Goal: Check status: Check status

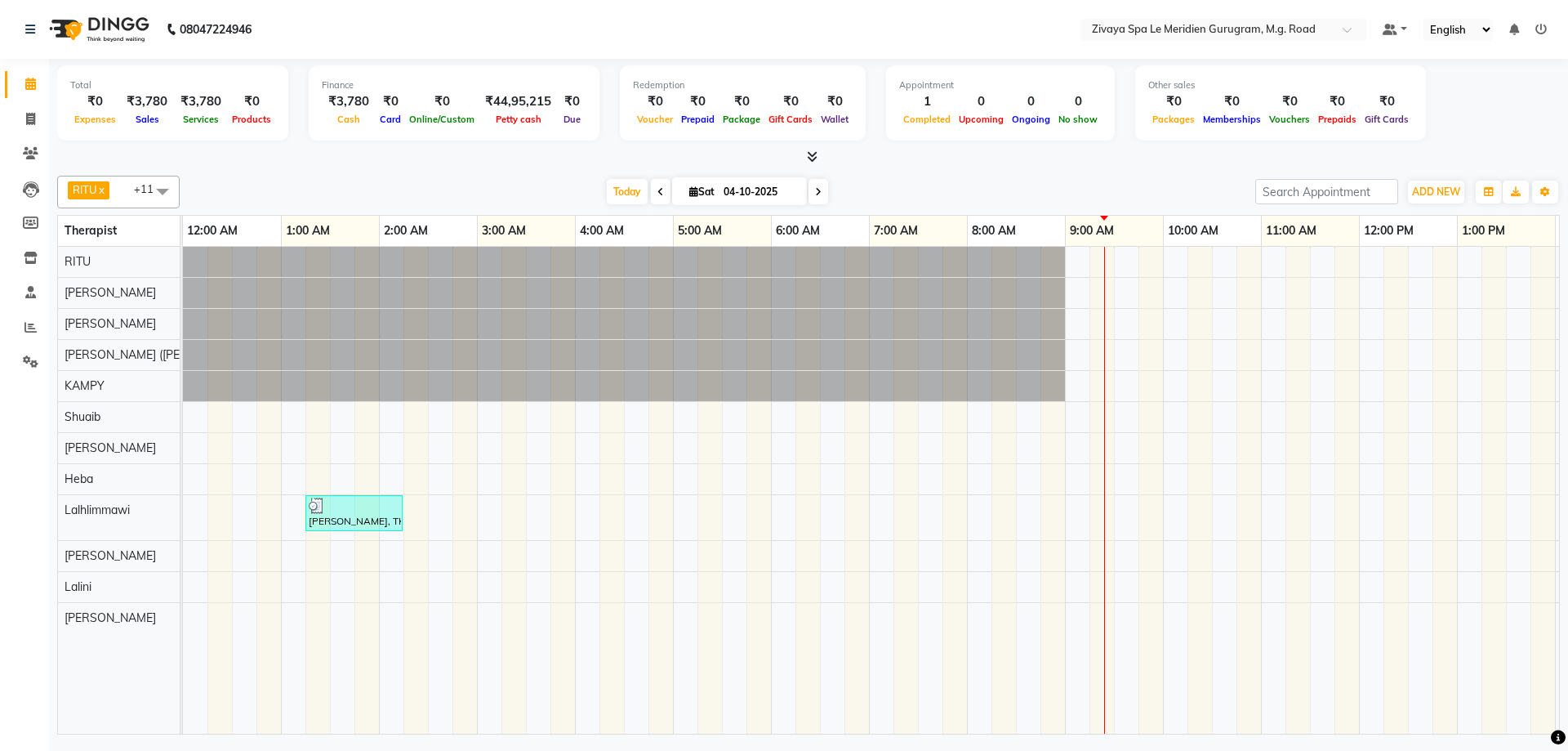
scroll to position [0, 785]
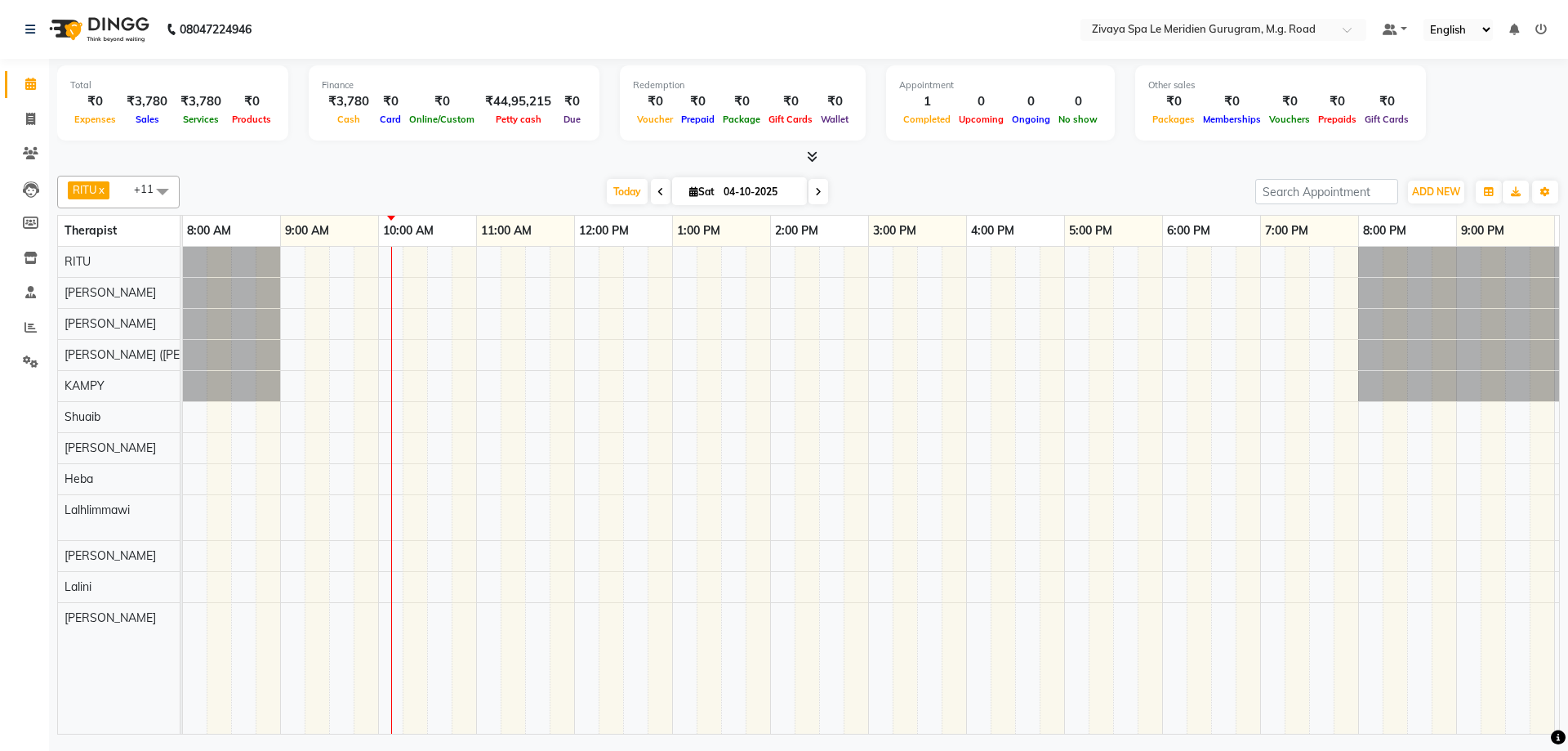
click at [657, 192] on icon at bounding box center [660, 192] width 7 height 10
type input "03-10-2025"
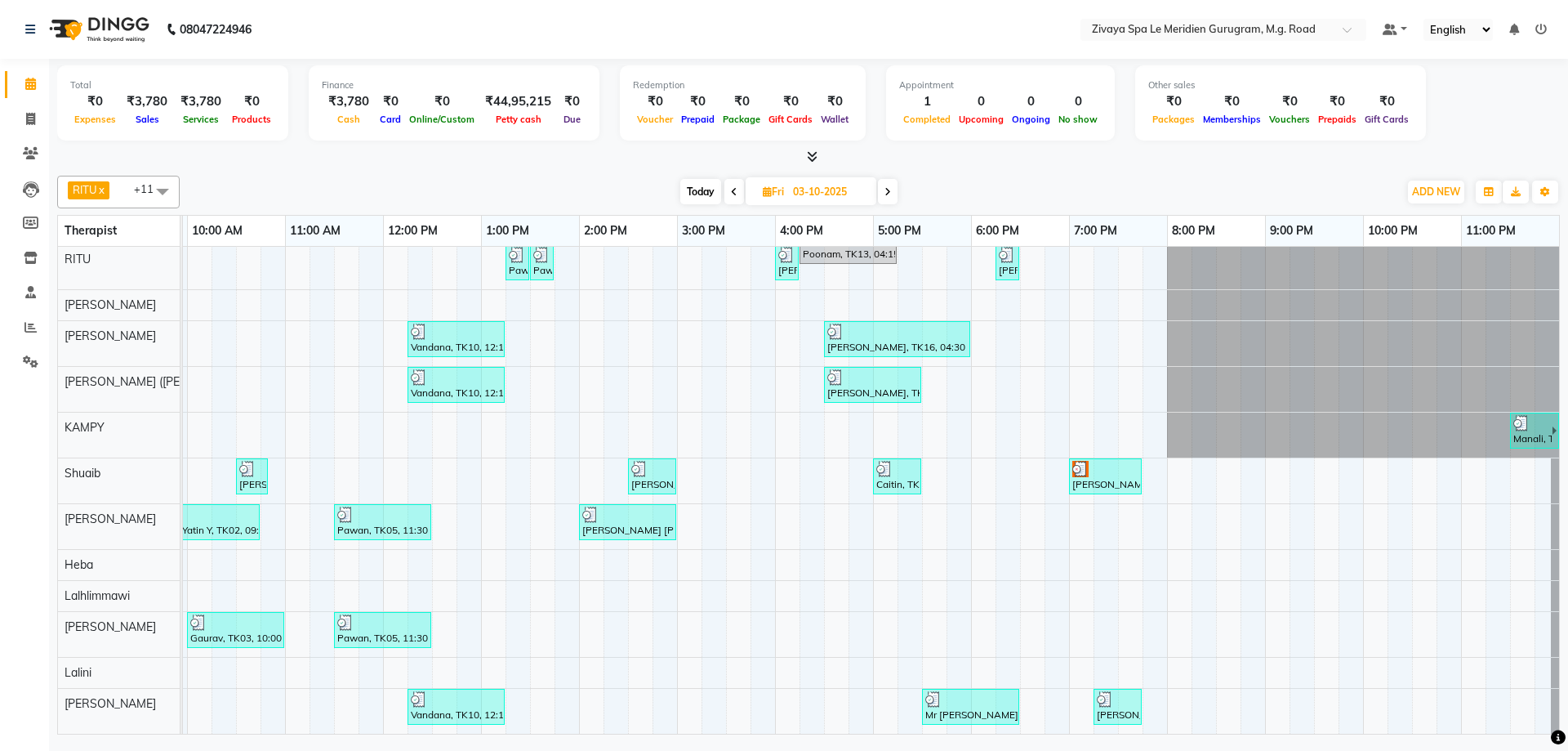
scroll to position [0, 0]
click at [980, 700] on div at bounding box center [970, 701] width 91 height 16
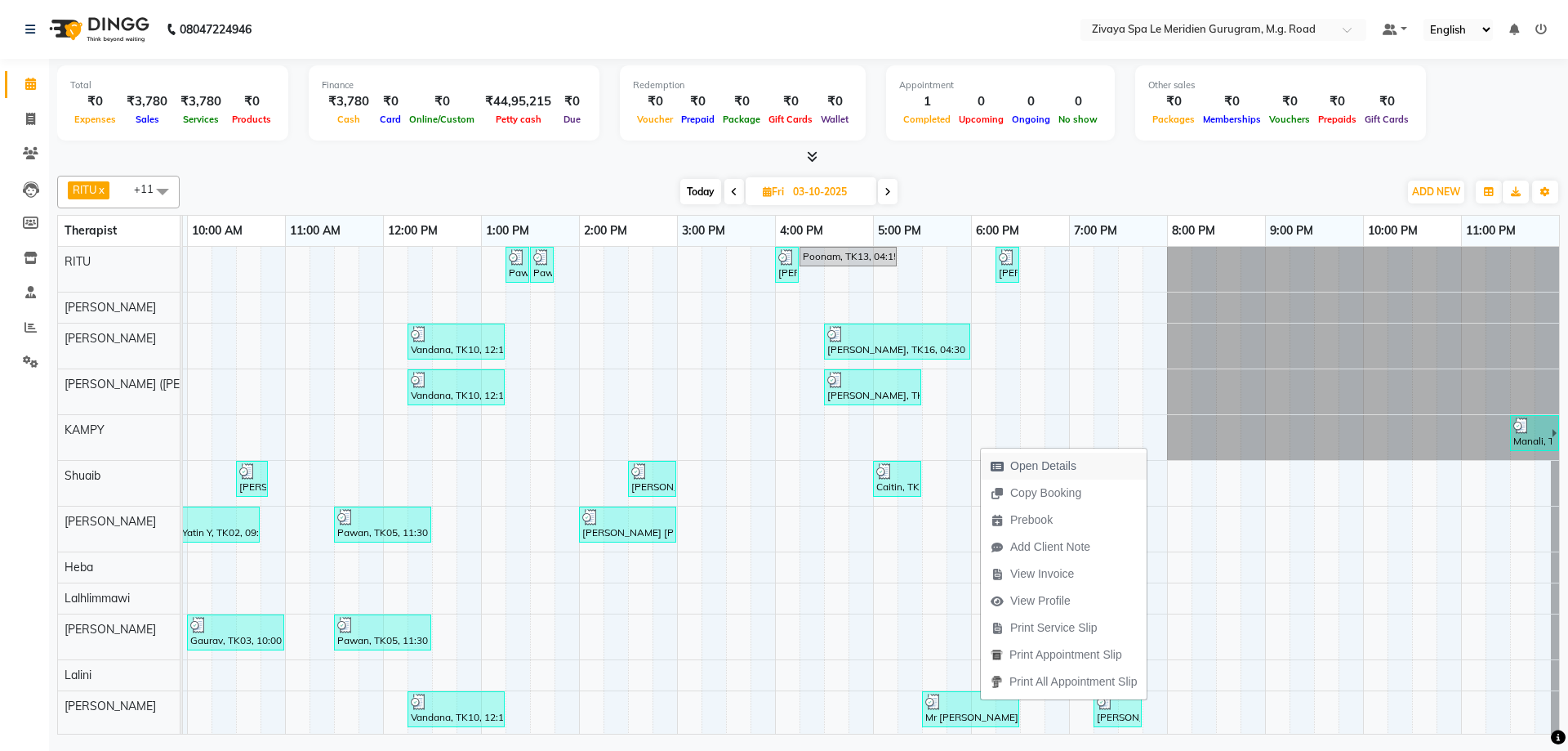
click at [1021, 470] on span "Open Details" at bounding box center [1043, 467] width 66 height 17
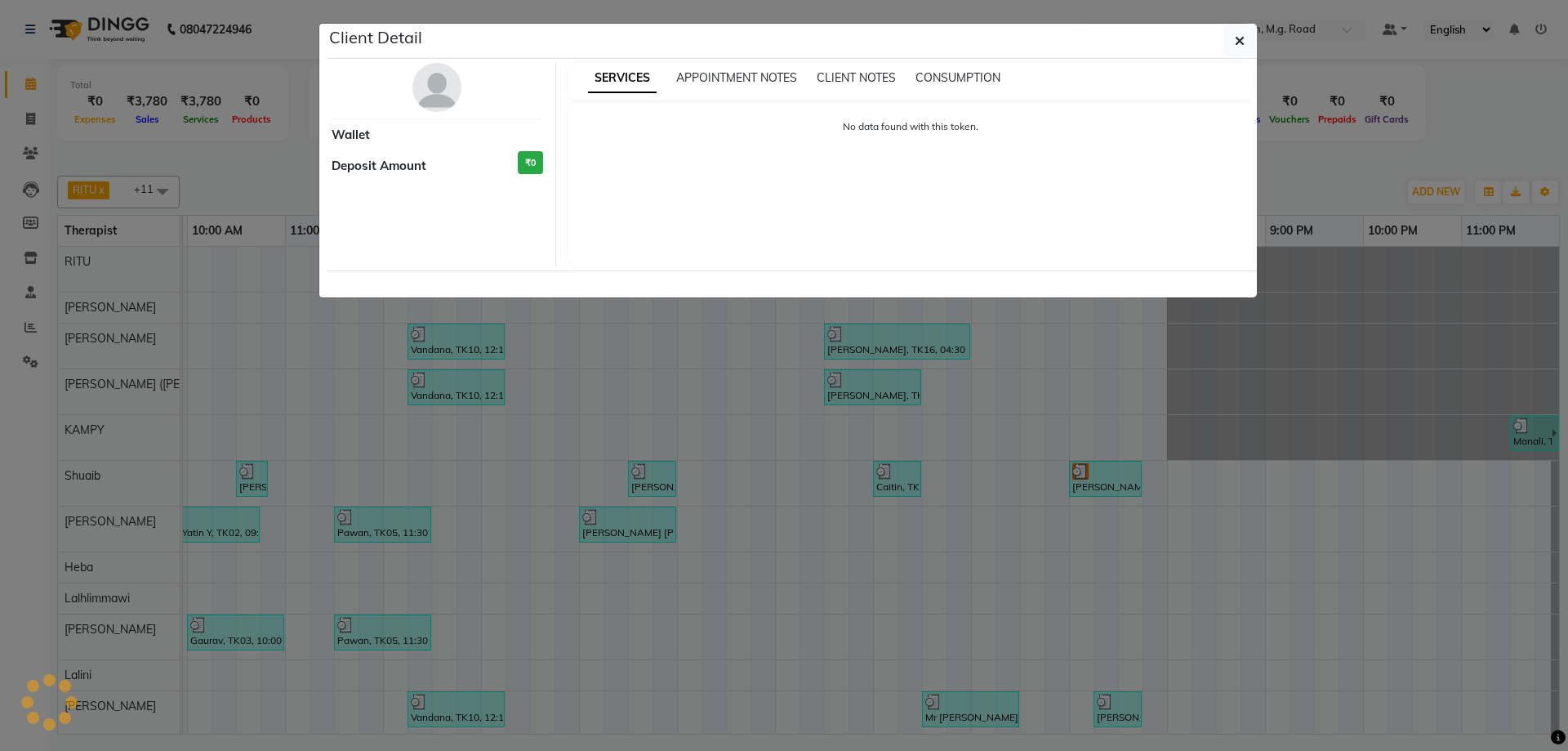
select select "3"
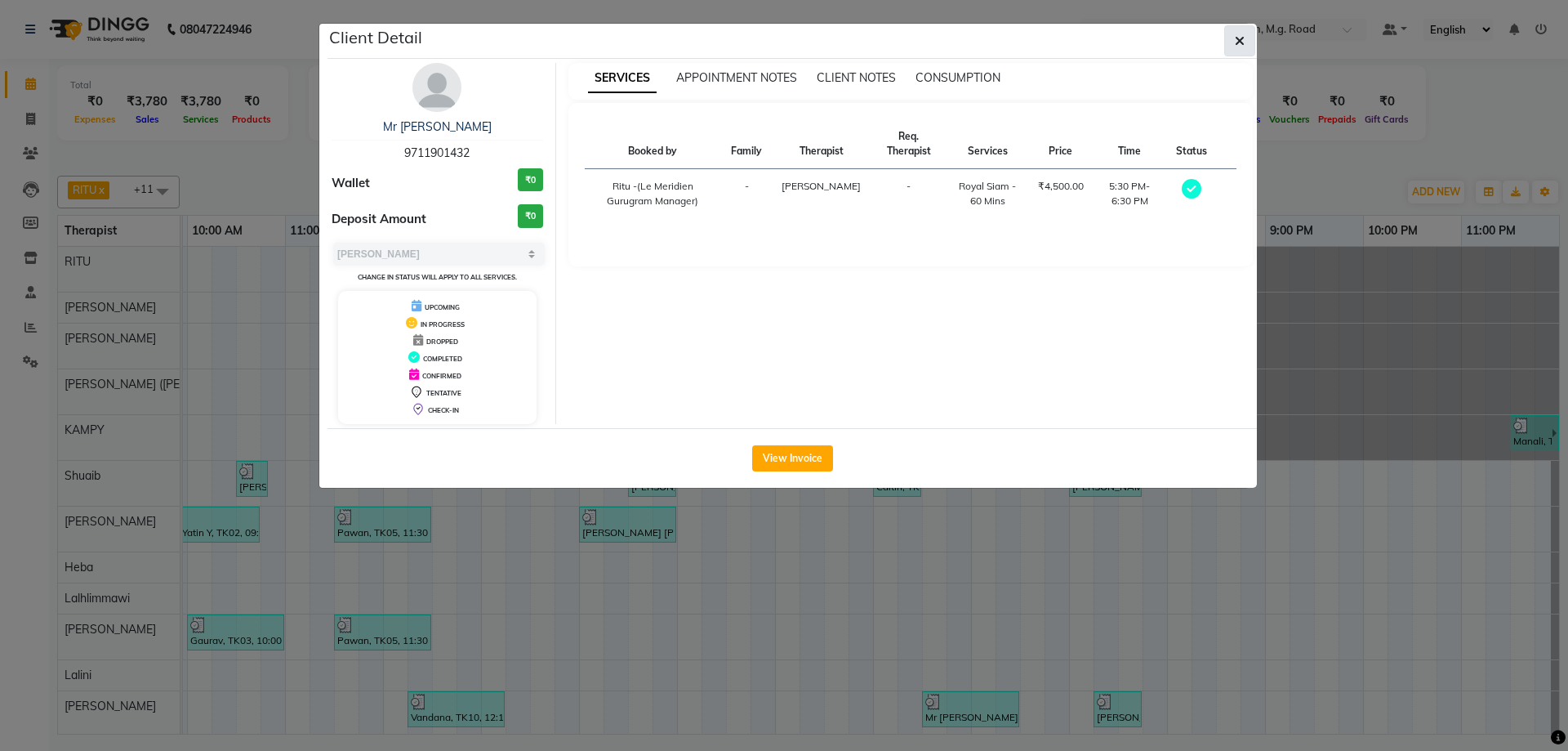
drag, startPoint x: 1229, startPoint y: 26, endPoint x: 1233, endPoint y: 34, distance: 8.9
click at [1232, 34] on button "button" at bounding box center [1239, 40] width 31 height 31
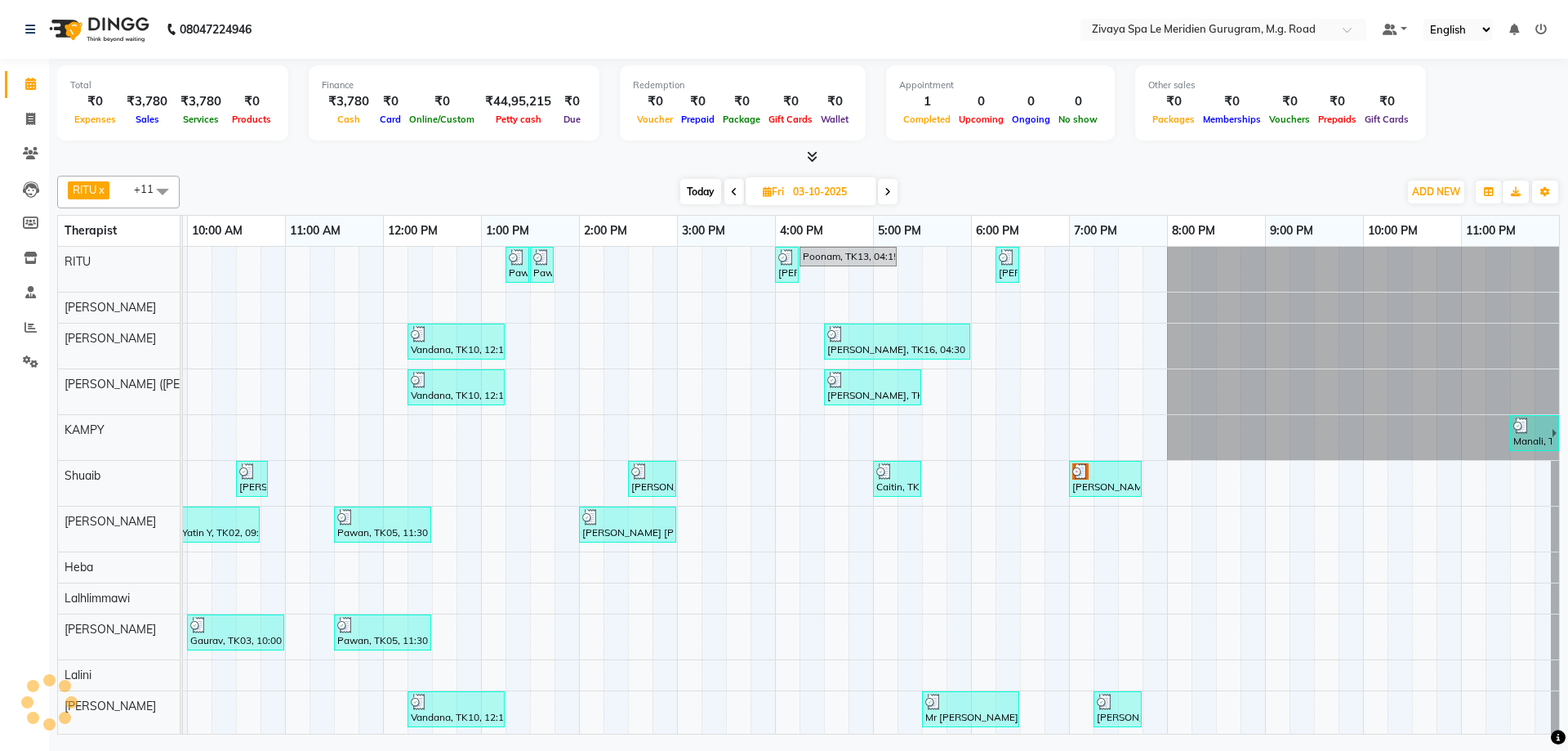
scroll to position [0, 989]
click at [1096, 470] on div at bounding box center [1105, 471] width 66 height 16
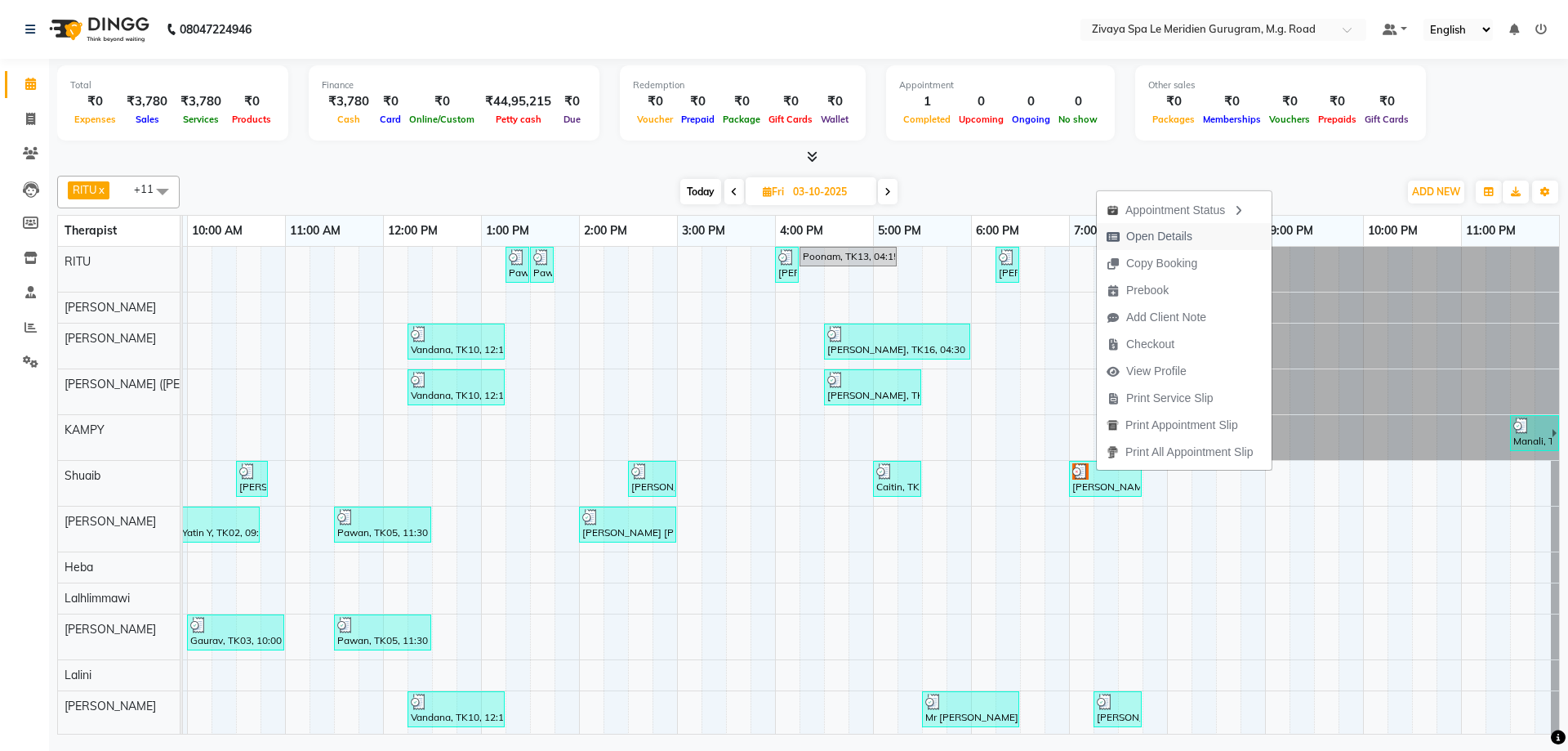
click at [1151, 239] on span "Open Details" at bounding box center [1159, 237] width 66 height 17
select select "3"
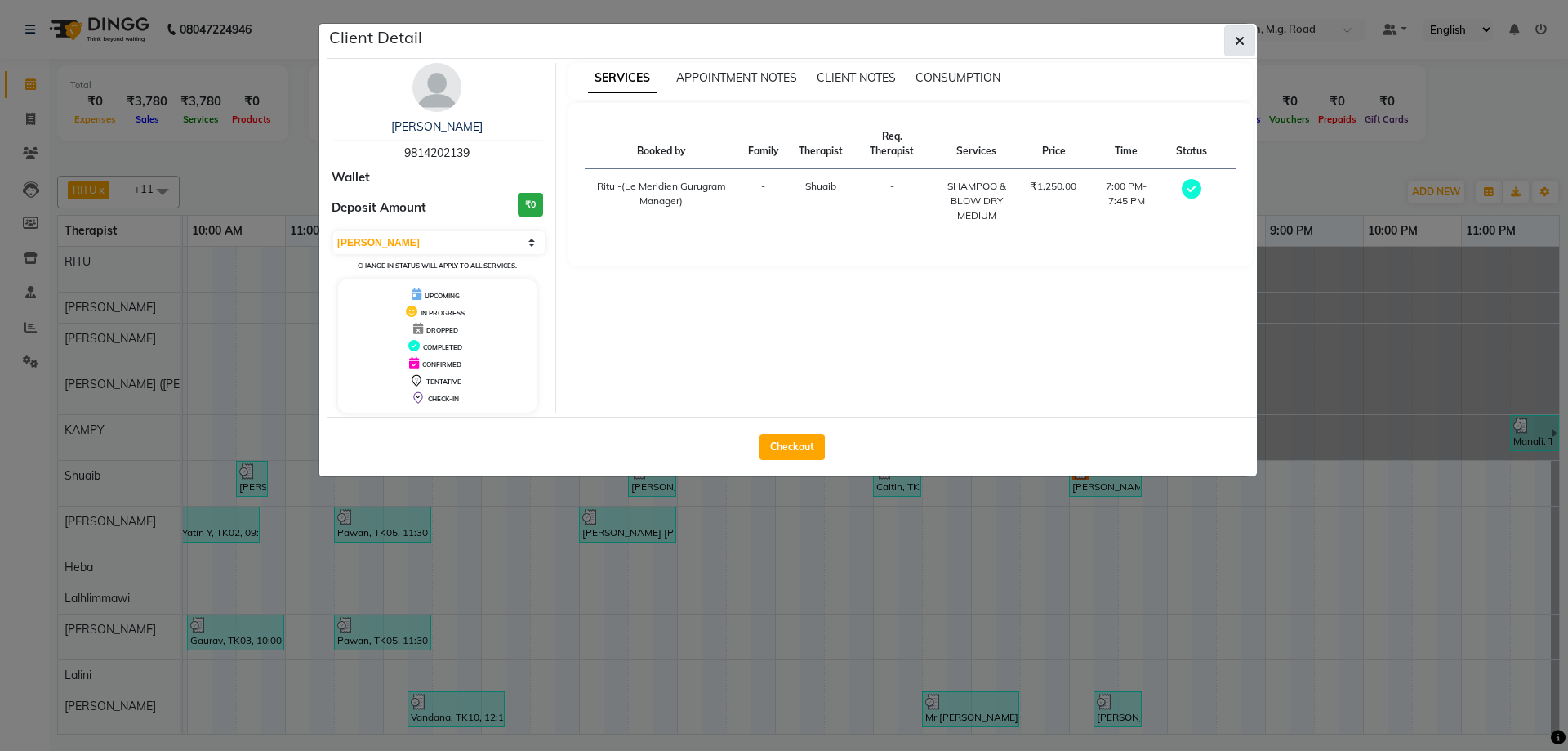
click at [1242, 44] on icon "button" at bounding box center [1239, 41] width 10 height 13
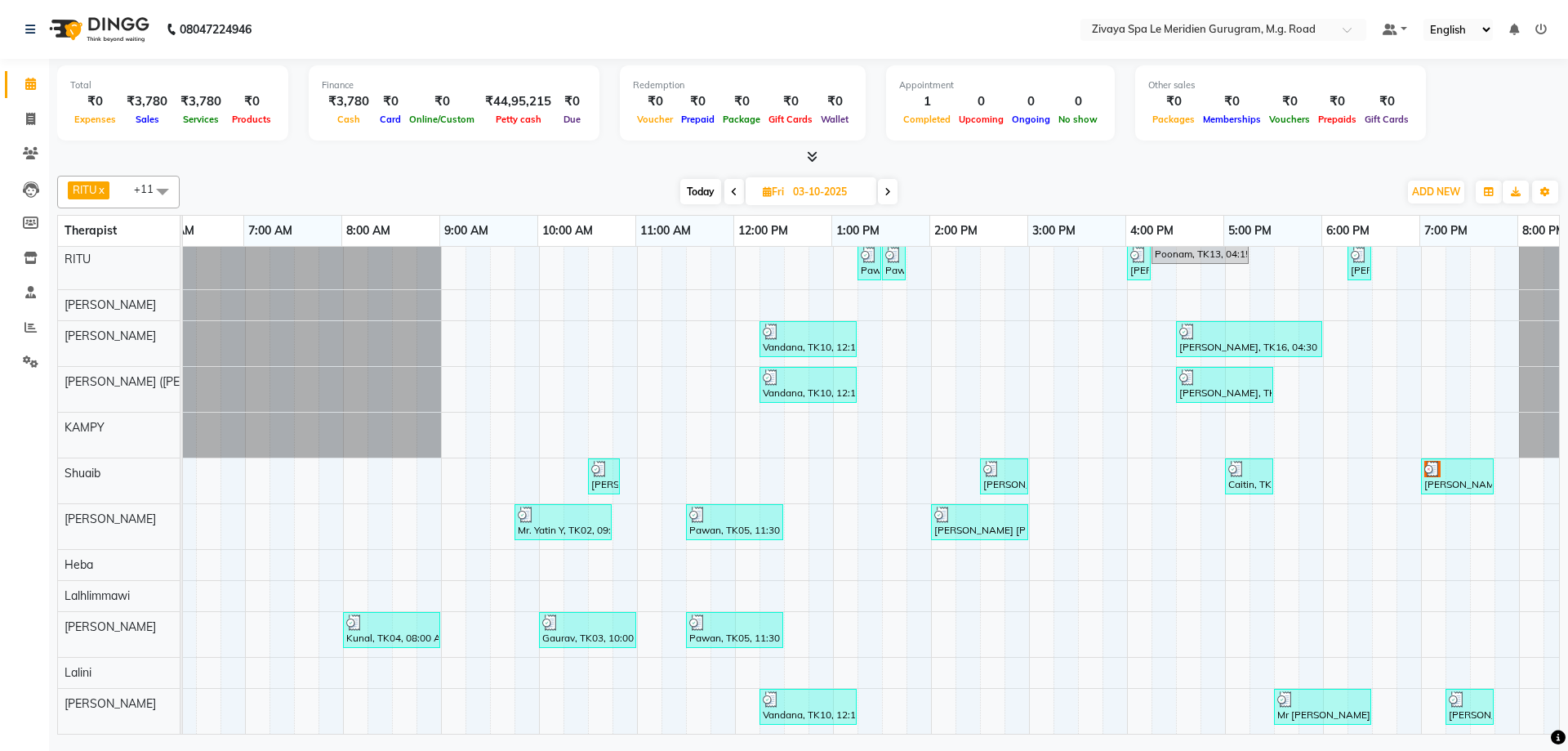
scroll to position [0, 0]
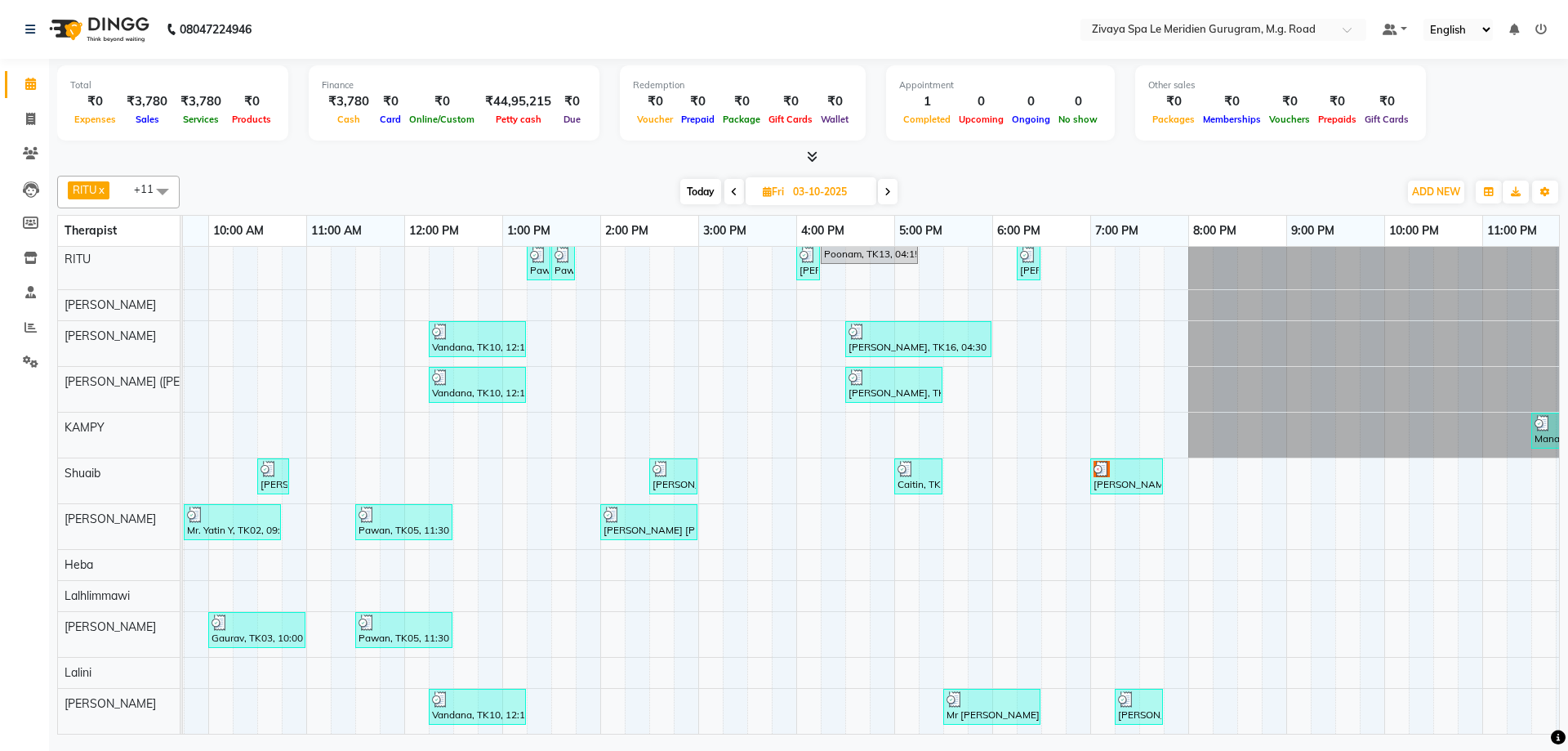
click at [885, 193] on icon at bounding box center [888, 192] width 7 height 10
type input "04-10-2025"
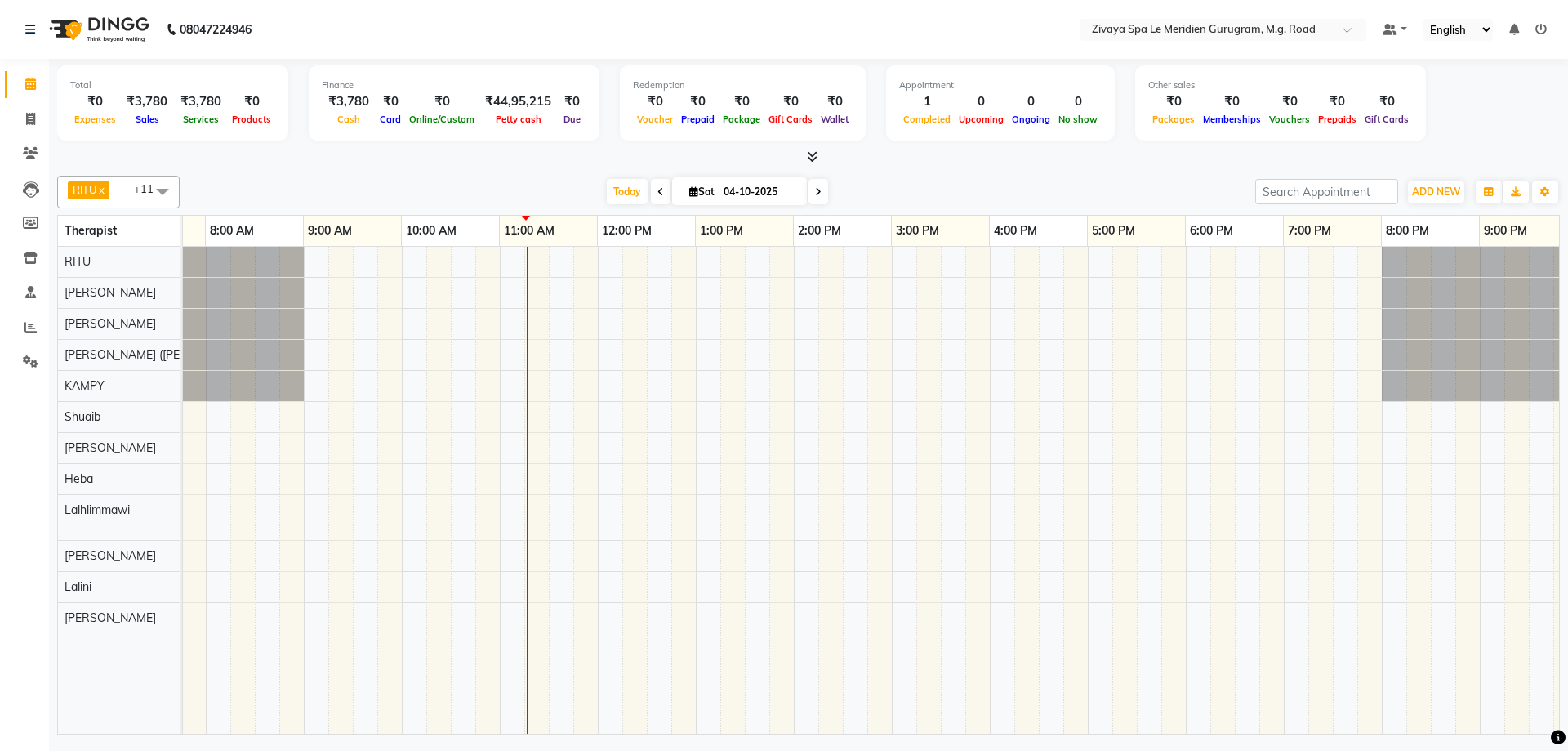
scroll to position [0, 761]
